Goal: Task Accomplishment & Management: Use online tool/utility

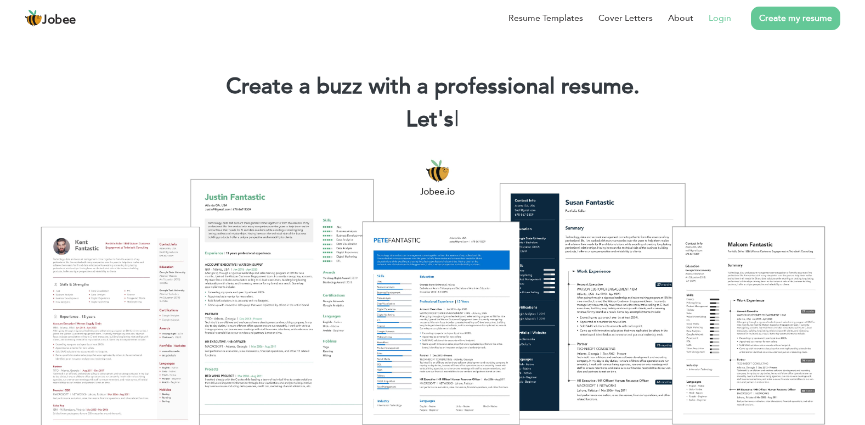
click at [722, 23] on link "Login" at bounding box center [720, 18] width 23 height 13
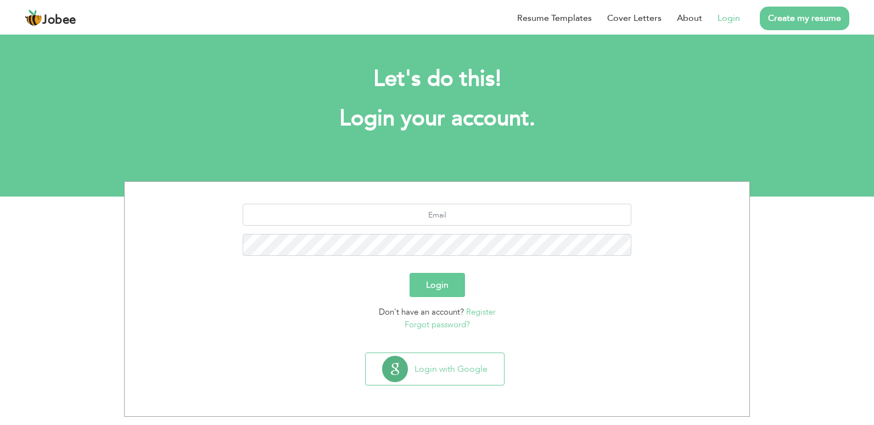
click at [510, 173] on section "Let's do this! Login your account. Login Don't have an account? Register Forgot…" at bounding box center [437, 114] width 874 height 165
click at [471, 206] on input "text" at bounding box center [437, 215] width 389 height 22
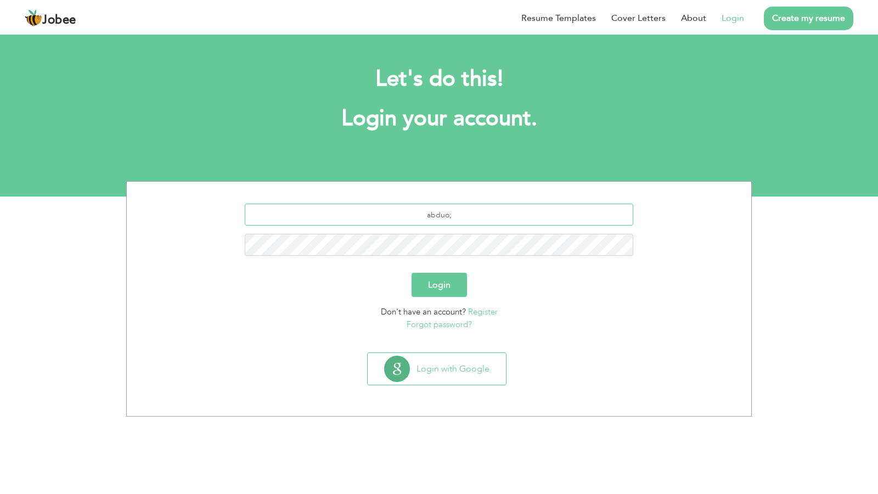
click at [474, 220] on input "abduo;" at bounding box center [439, 215] width 389 height 22
click at [539, 224] on input "abdul.ghaffar.khan.786.pk@gmail.com`" at bounding box center [439, 215] width 389 height 22
type input "[DOMAIN_NAME][EMAIL_ADDRESS][PERSON_NAME][DOMAIN_NAME]"
click at [412, 273] on button "Login" at bounding box center [439, 285] width 55 height 24
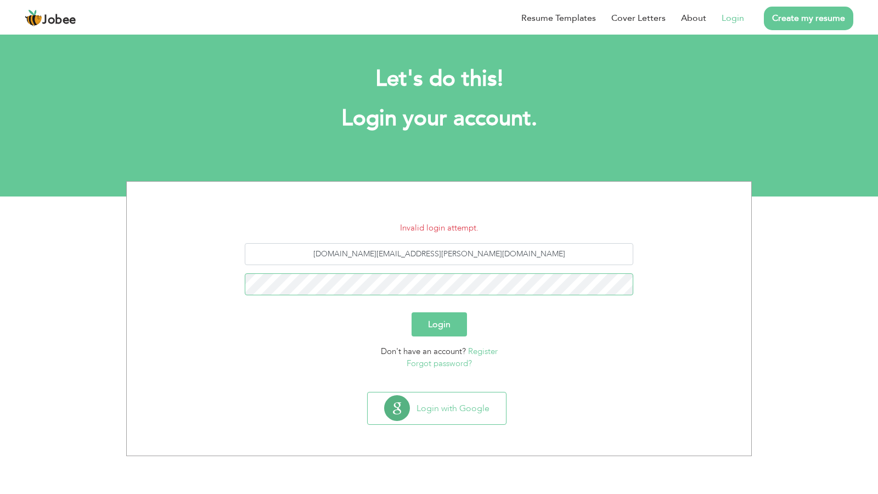
click at [412, 312] on button "Login" at bounding box center [439, 324] width 55 height 24
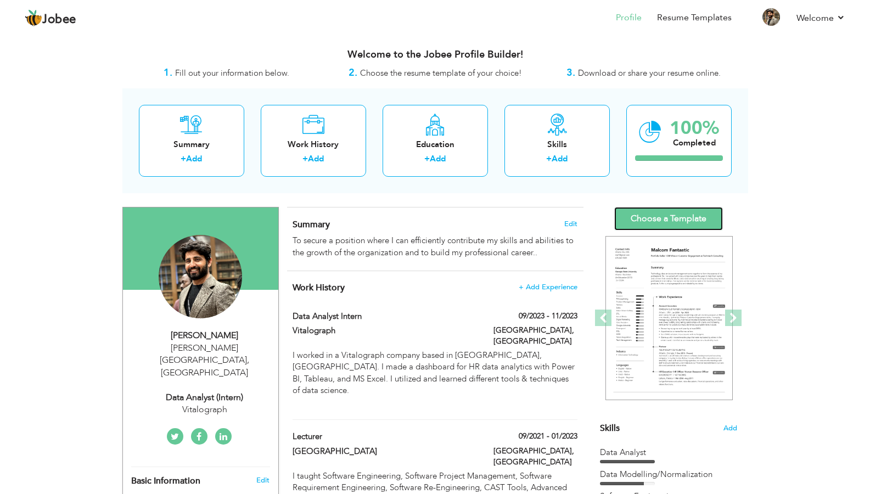
click at [691, 214] on link "Choose a Template" at bounding box center [668, 219] width 109 height 24
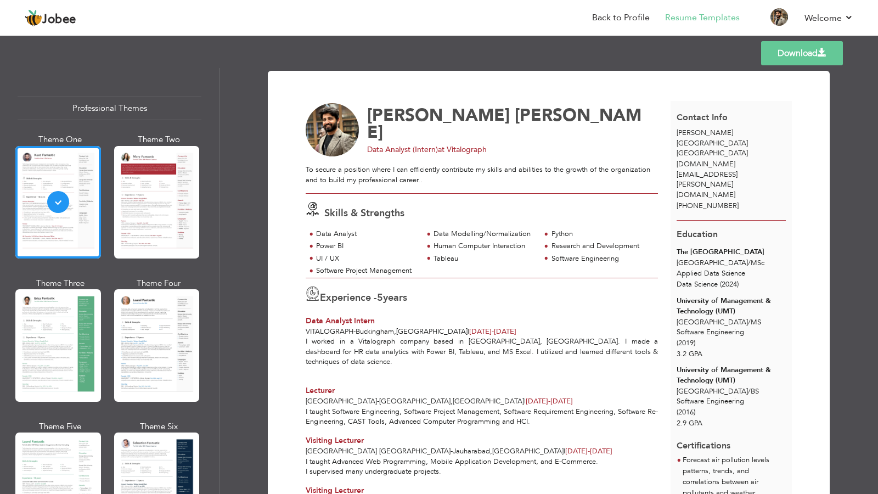
click at [213, 208] on div "Professional Themes Theme One Theme Two Theme Three Theme Six" at bounding box center [109, 281] width 219 height 426
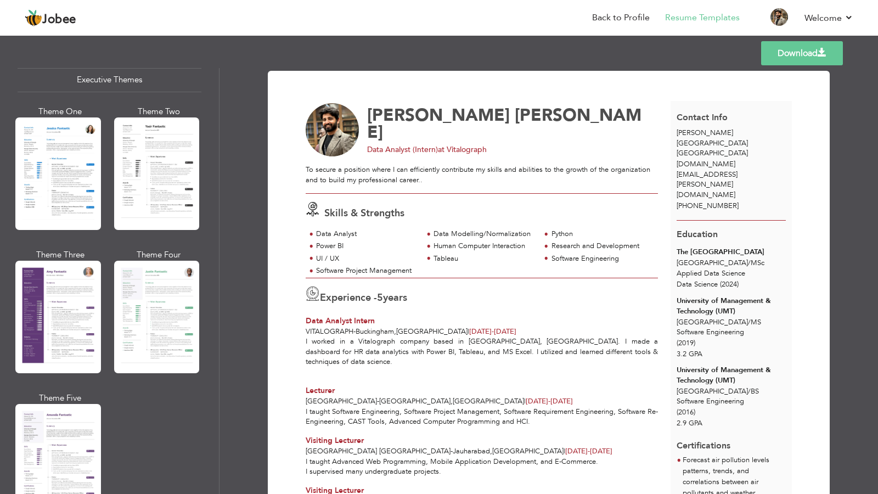
scroll to position [840, 0]
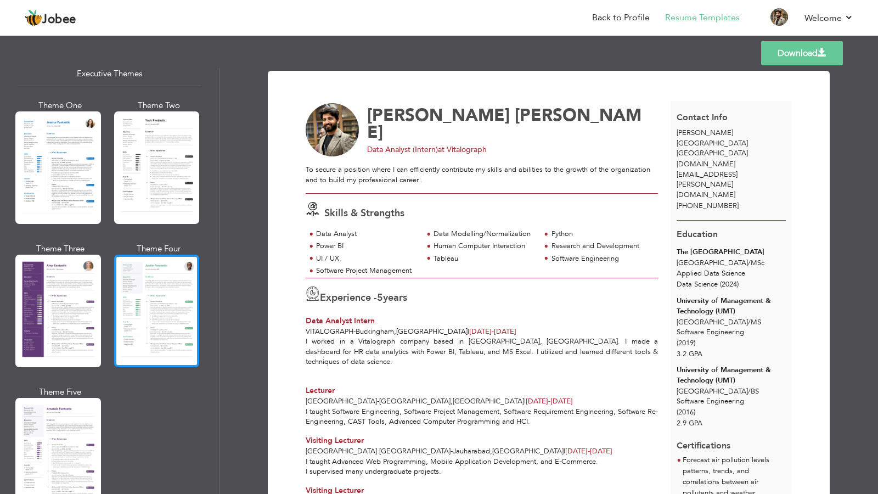
click at [174, 307] on div at bounding box center [157, 311] width 86 height 113
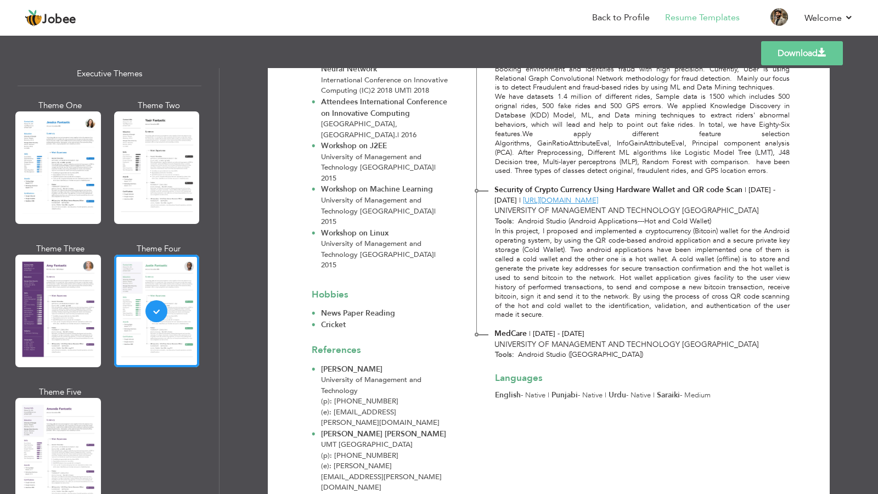
scroll to position [899, 0]
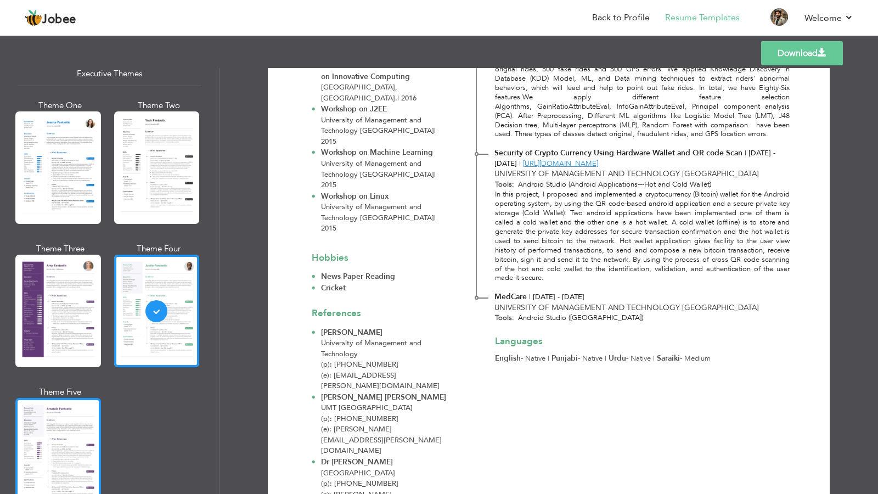
click at [72, 431] on div at bounding box center [58, 454] width 86 height 113
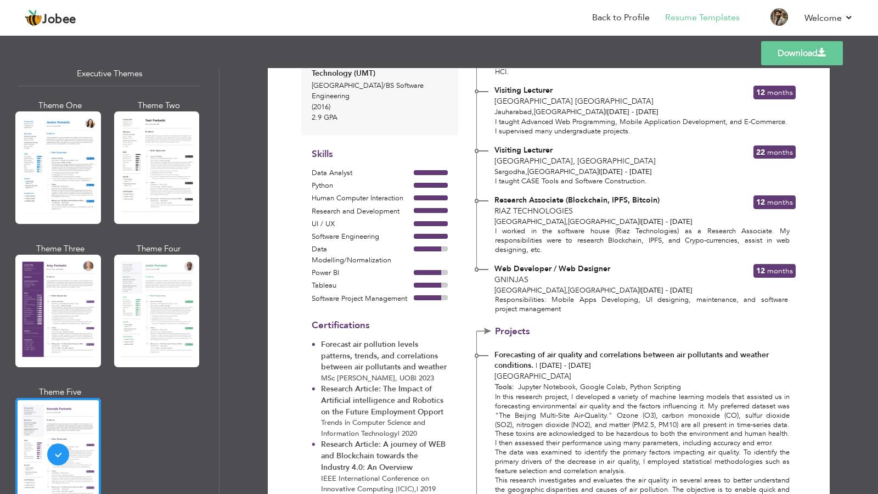
scroll to position [109, 0]
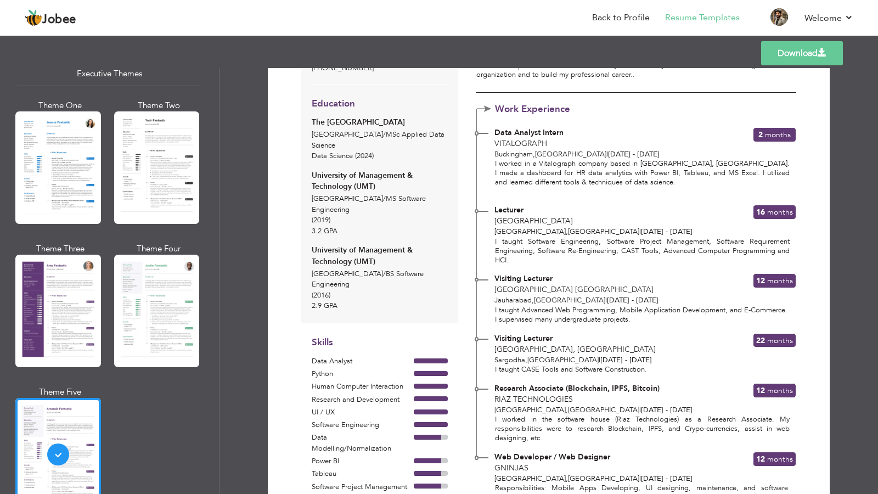
click at [812, 59] on link "Download" at bounding box center [802, 53] width 82 height 24
